Goal: Find contact information: Find contact information

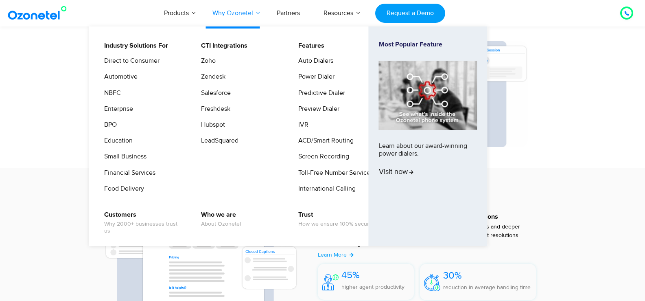
scroll to position [854, 0]
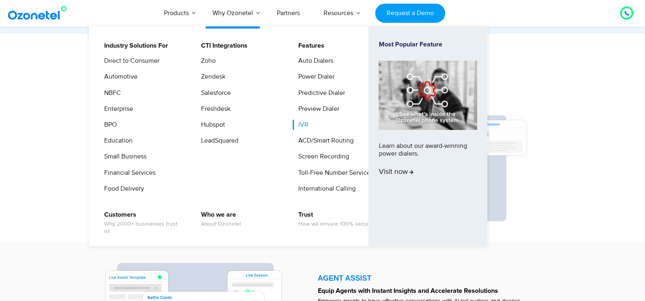
click at [305, 124] on link "IVR" at bounding box center [301, 125] width 17 height 10
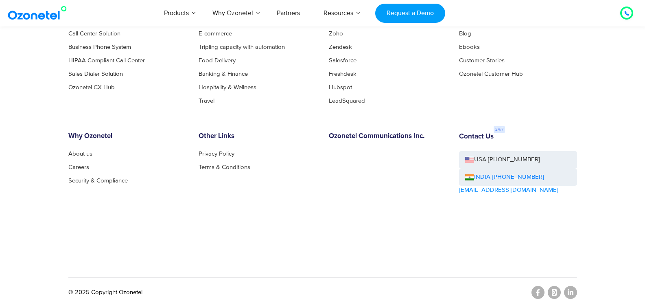
scroll to position [3921, 0]
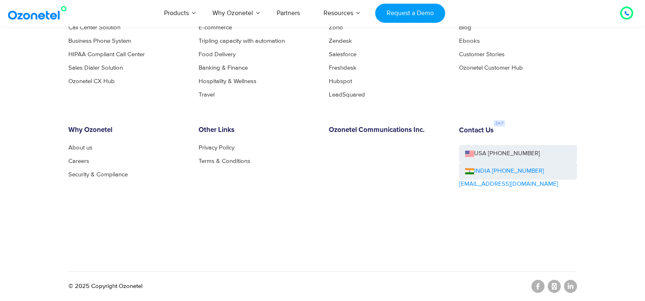
click at [503, 169] on link "INDIA [PHONE_NUMBER]" at bounding box center [504, 170] width 79 height 9
click at [627, 15] on icon at bounding box center [626, 13] width 4 height 4
click at [625, 14] on icon at bounding box center [626, 13] width 5 height 5
click at [621, 13] on div at bounding box center [626, 13] width 10 height 10
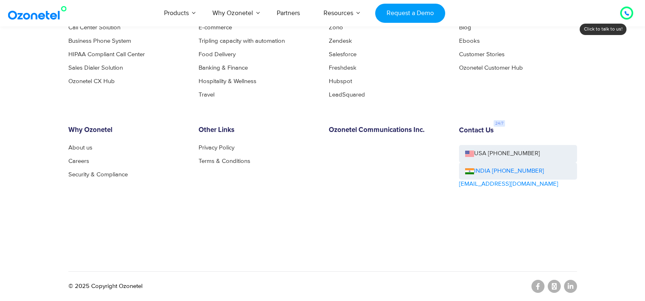
click at [623, 13] on div at bounding box center [626, 13] width 10 height 10
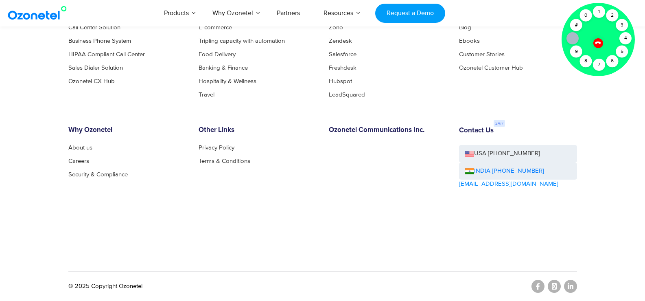
click at [599, 43] on icon at bounding box center [598, 43] width 6 height 6
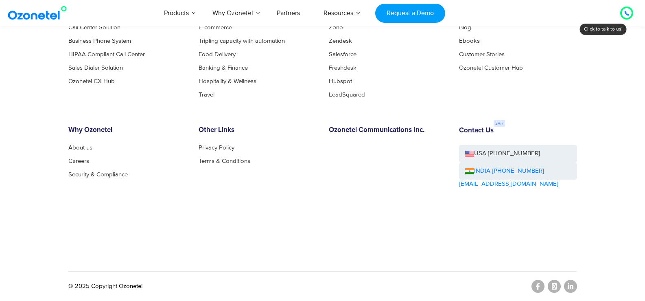
click at [624, 12] on icon at bounding box center [626, 13] width 4 height 4
click at [624, 11] on icon at bounding box center [626, 13] width 5 height 5
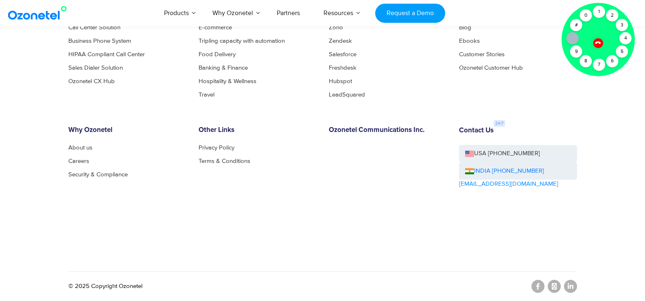
click at [606, 11] on div at bounding box center [597, 39] width 73 height 73
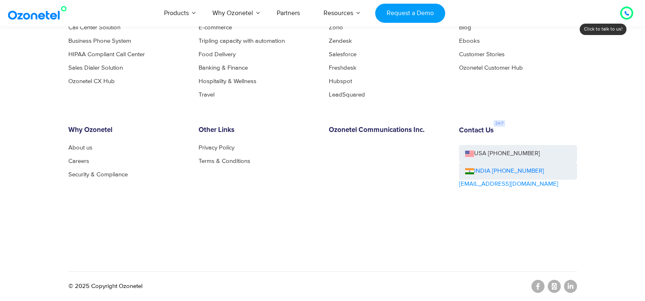
click at [611, 13] on div "Products AI & CX Voice AI Agents Agent Assist Voice of Customer Quality Audits …" at bounding box center [374, 13] width 527 height 27
click at [621, 11] on div at bounding box center [626, 13] width 13 height 13
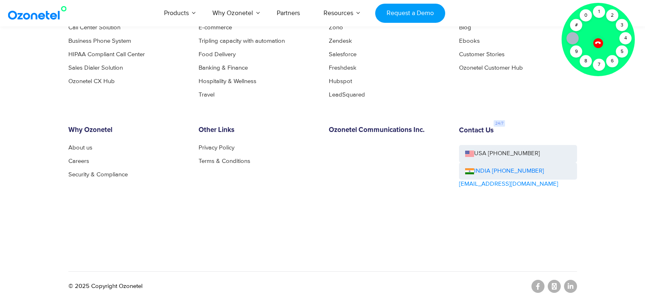
click at [619, 15] on div at bounding box center [597, 39] width 73 height 73
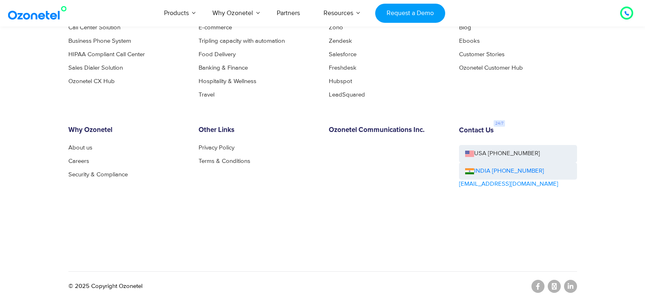
click at [620, 14] on div at bounding box center [626, 13] width 13 height 13
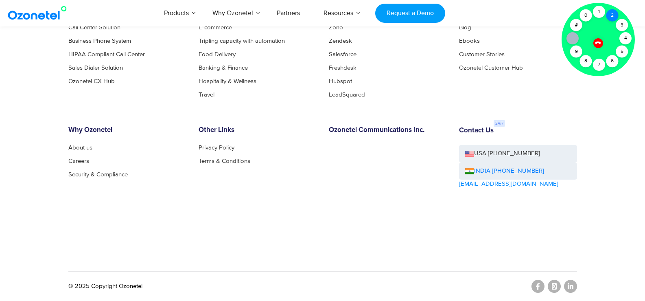
click at [617, 17] on div "2" at bounding box center [612, 15] width 12 height 12
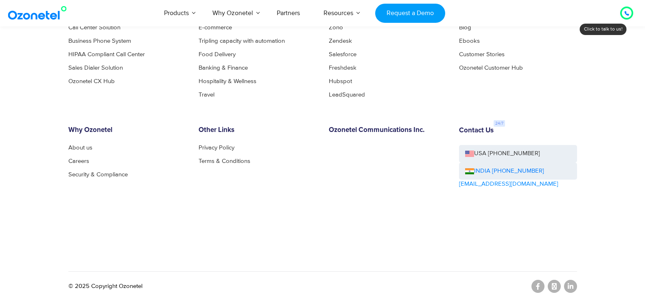
click at [620, 17] on div at bounding box center [626, 13] width 13 height 13
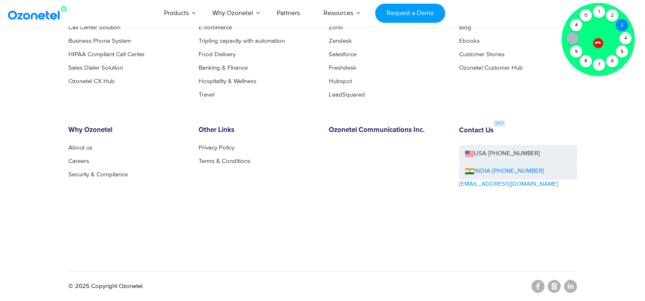
click at [626, 13] on div "Click to talk to us! Call ended 1 2 3 4 5 6 7 8 9 # 0" at bounding box center [626, 13] width 0 height 0
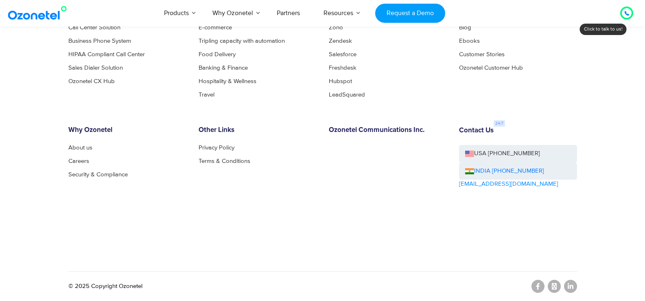
click at [619, 21] on div at bounding box center [626, 12] width 15 height 15
click at [610, 31] on footer "Products Call Center Solution Business Phone System HIPAA Compliant Call Center…" at bounding box center [322, 132] width 645 height 335
click at [624, 13] on icon at bounding box center [626, 13] width 5 height 5
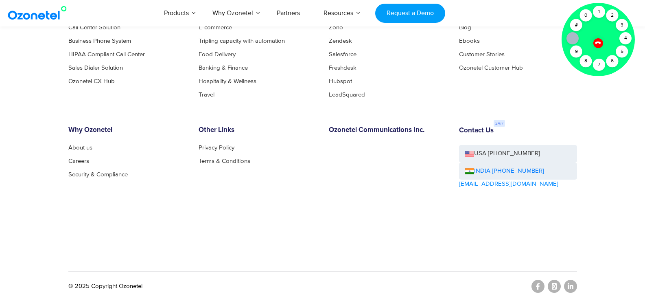
click at [596, 40] on icon at bounding box center [597, 42] width 7 height 7
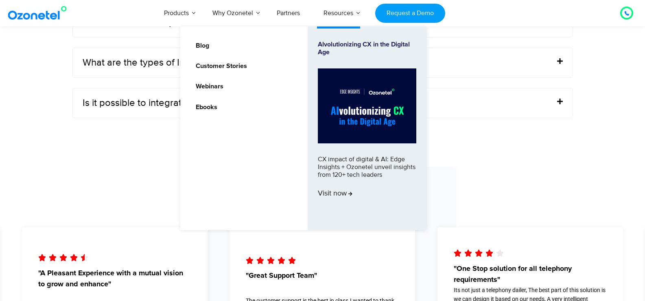
scroll to position [2701, 0]
